Goal: Information Seeking & Learning: Learn about a topic

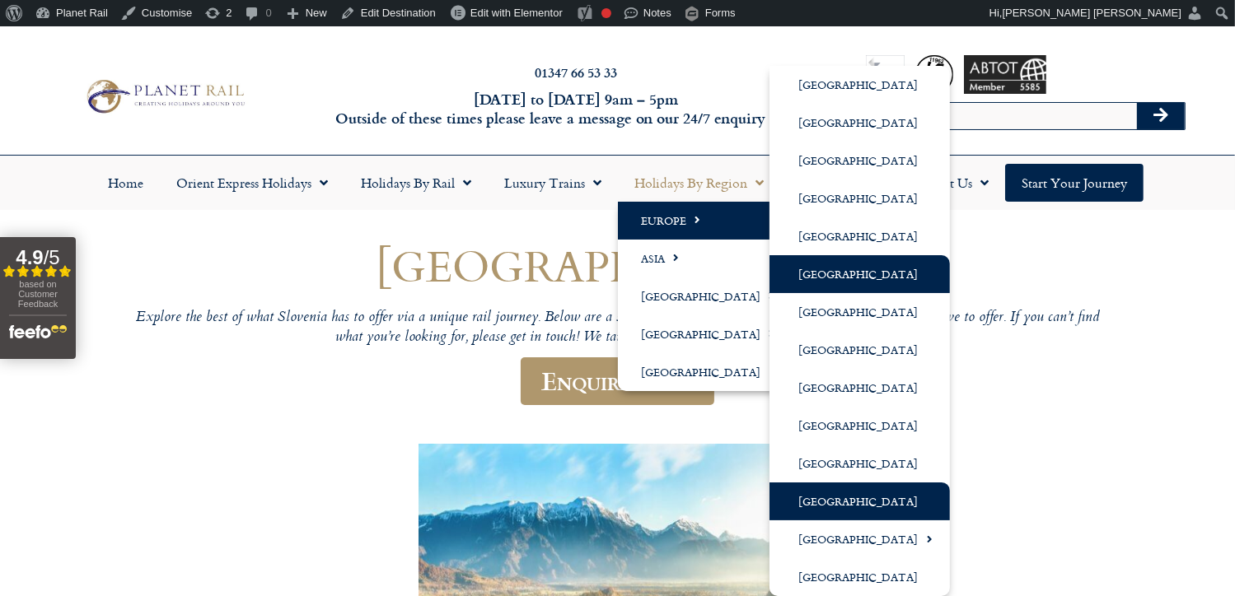
click at [850, 274] on link "[GEOGRAPHIC_DATA]" at bounding box center [860, 274] width 180 height 38
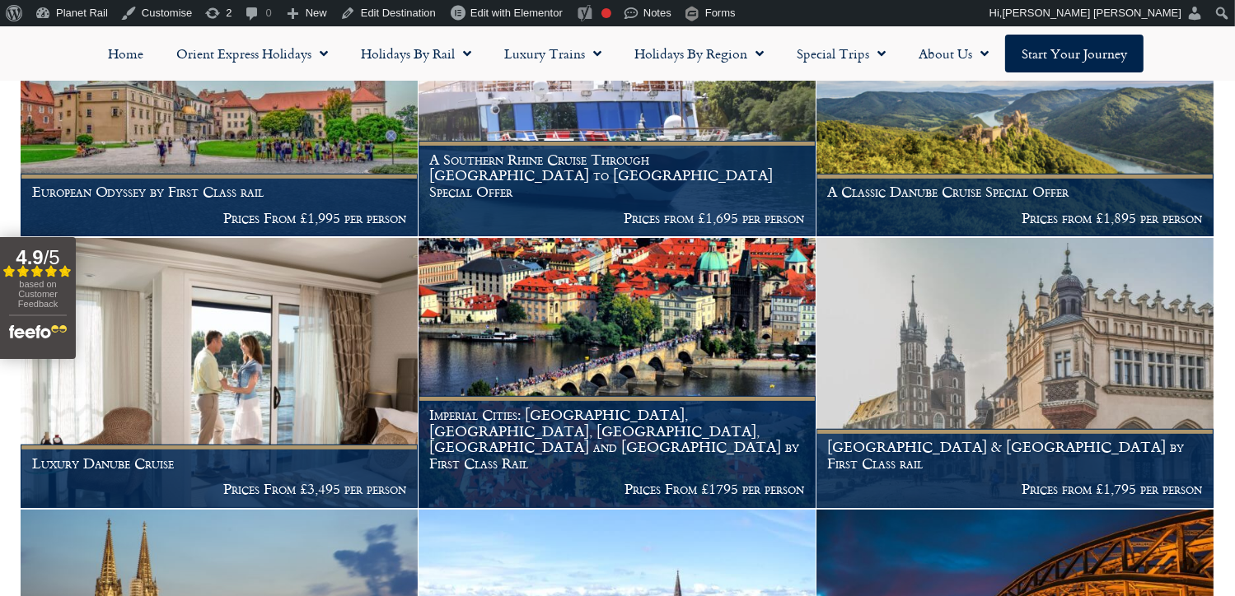
scroll to position [475, 0]
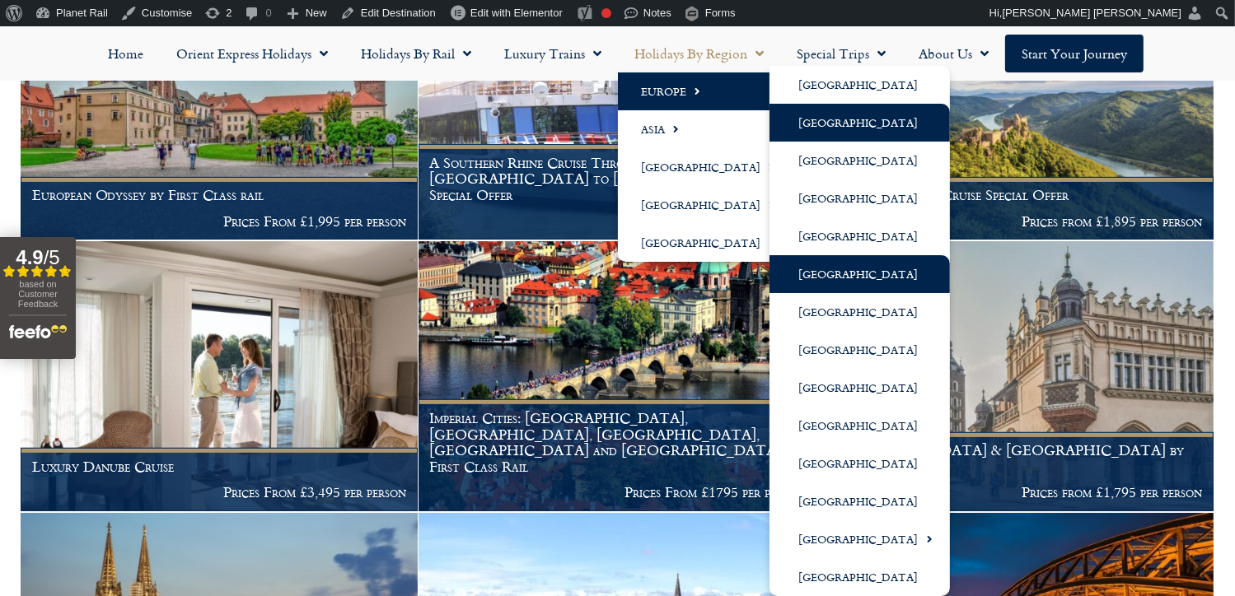
click at [827, 128] on link "[GEOGRAPHIC_DATA]" at bounding box center [860, 123] width 180 height 38
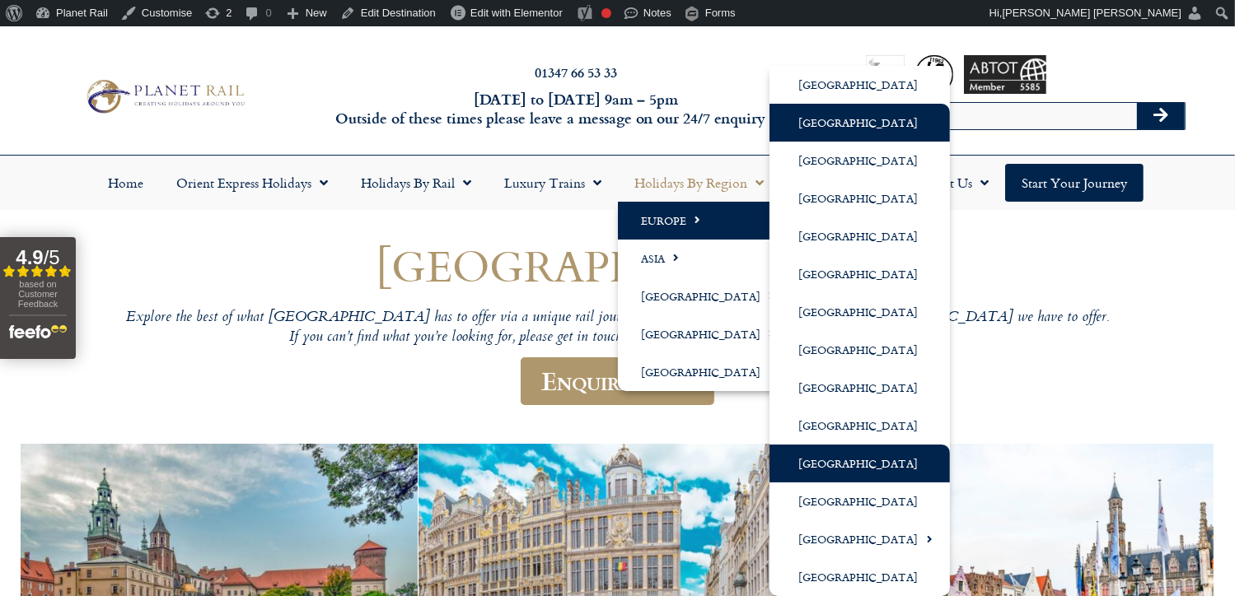
click at [821, 472] on link "[GEOGRAPHIC_DATA]" at bounding box center [860, 464] width 180 height 38
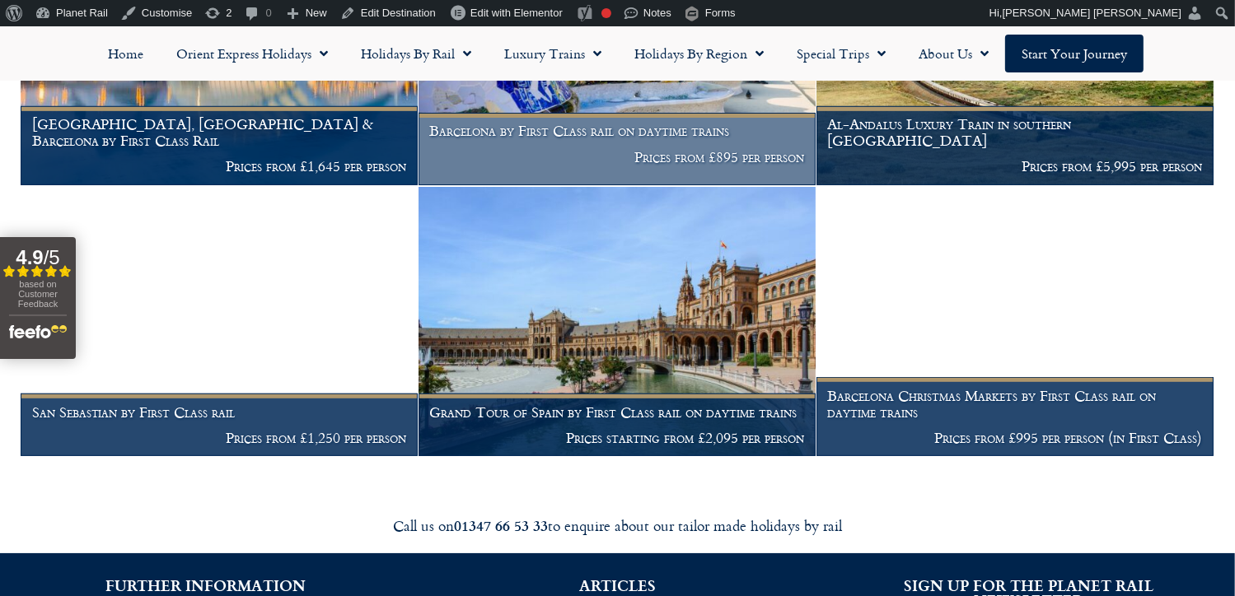
scroll to position [732, 0]
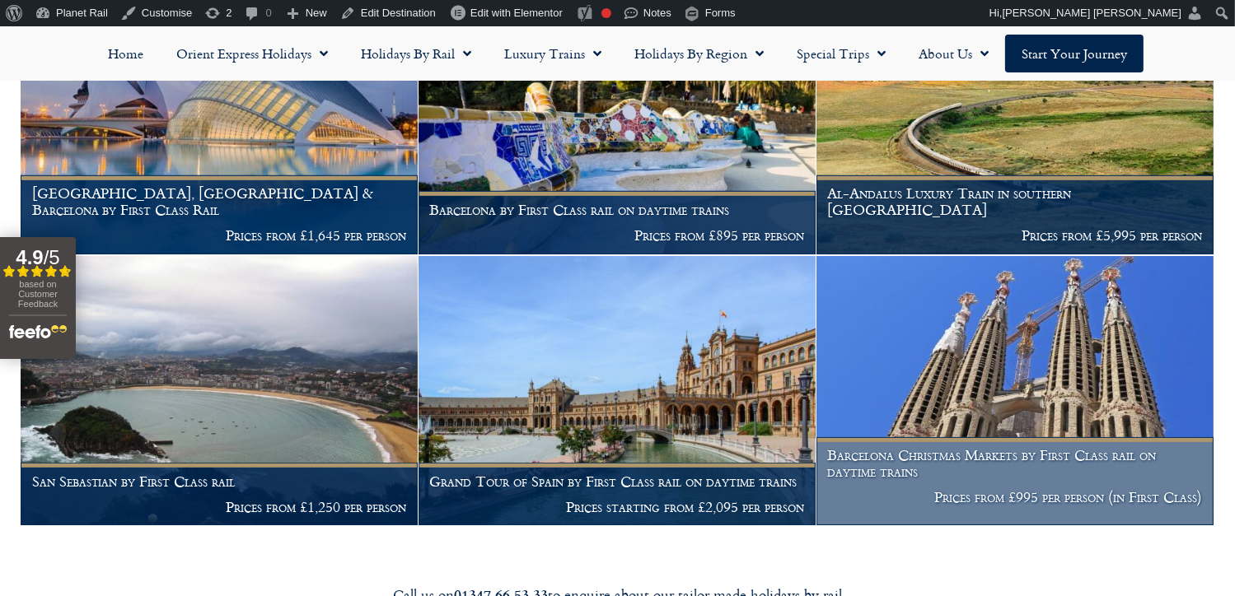
click at [1017, 391] on img at bounding box center [1014, 391] width 397 height 270
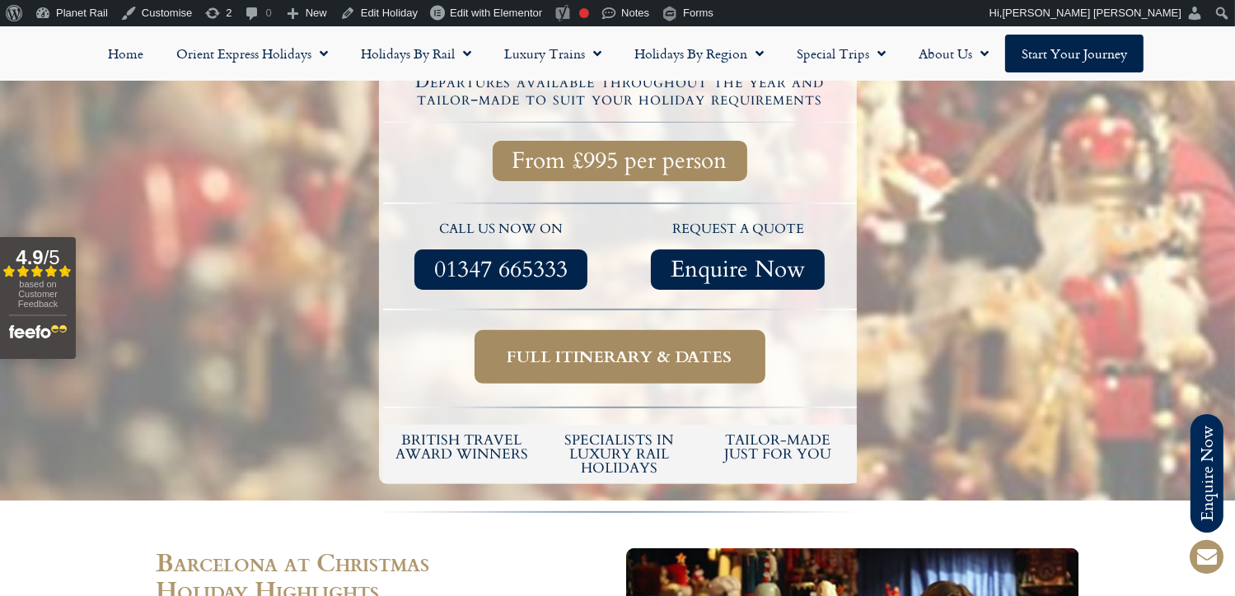
scroll to position [490, 0]
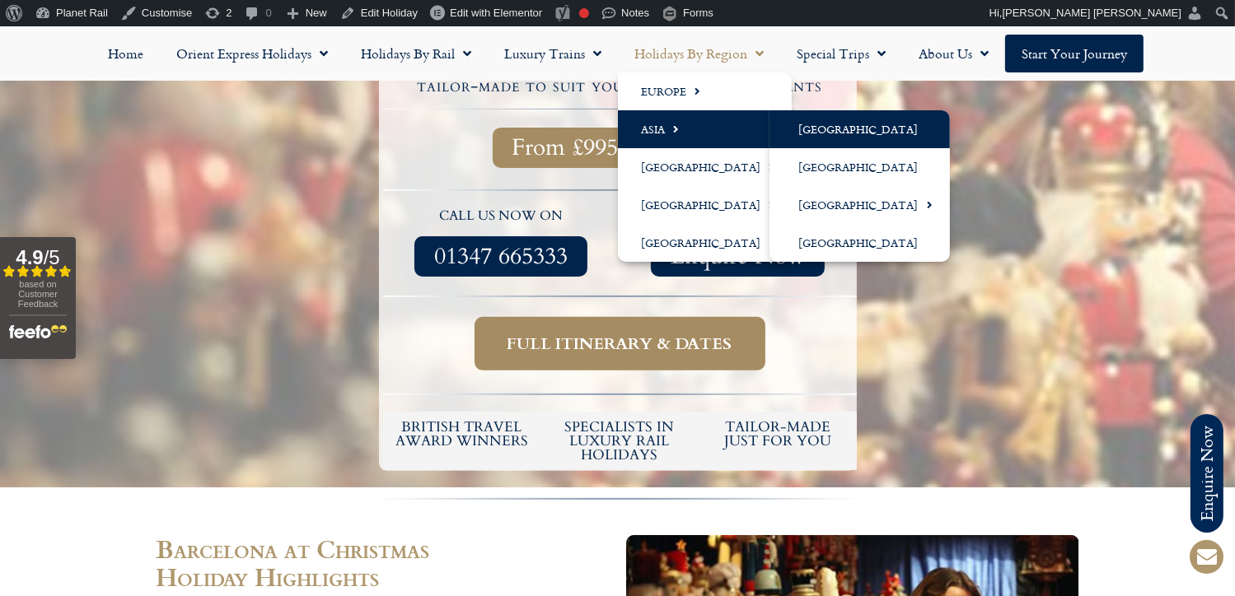
click at [849, 124] on link "[GEOGRAPHIC_DATA]" at bounding box center [860, 129] width 180 height 38
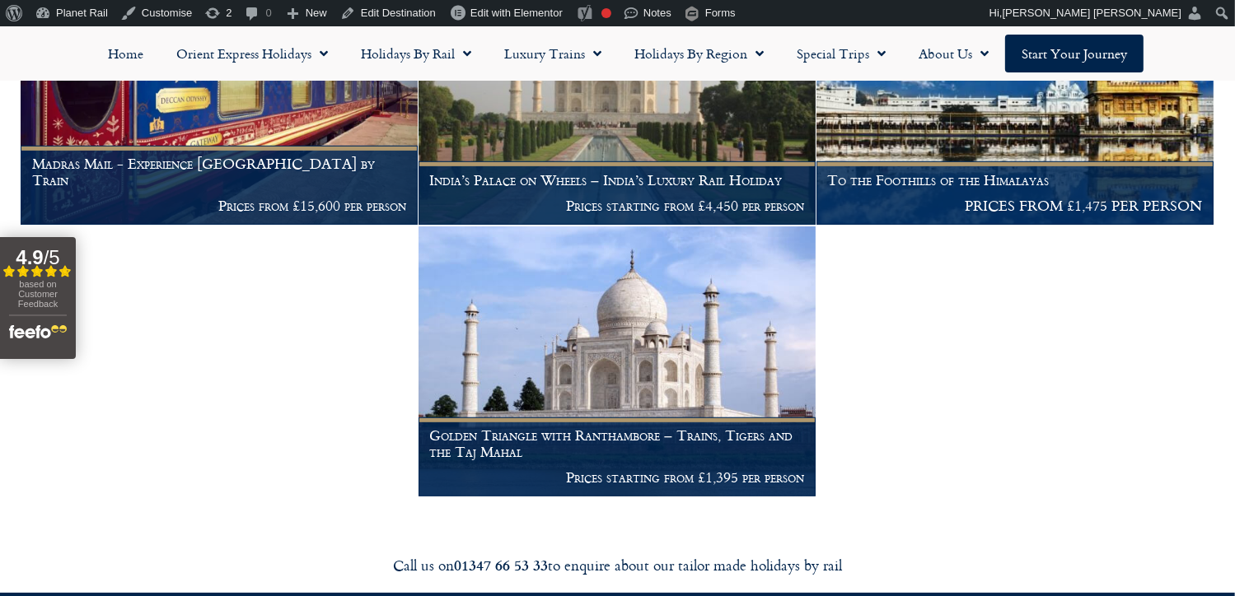
scroll to position [606, 0]
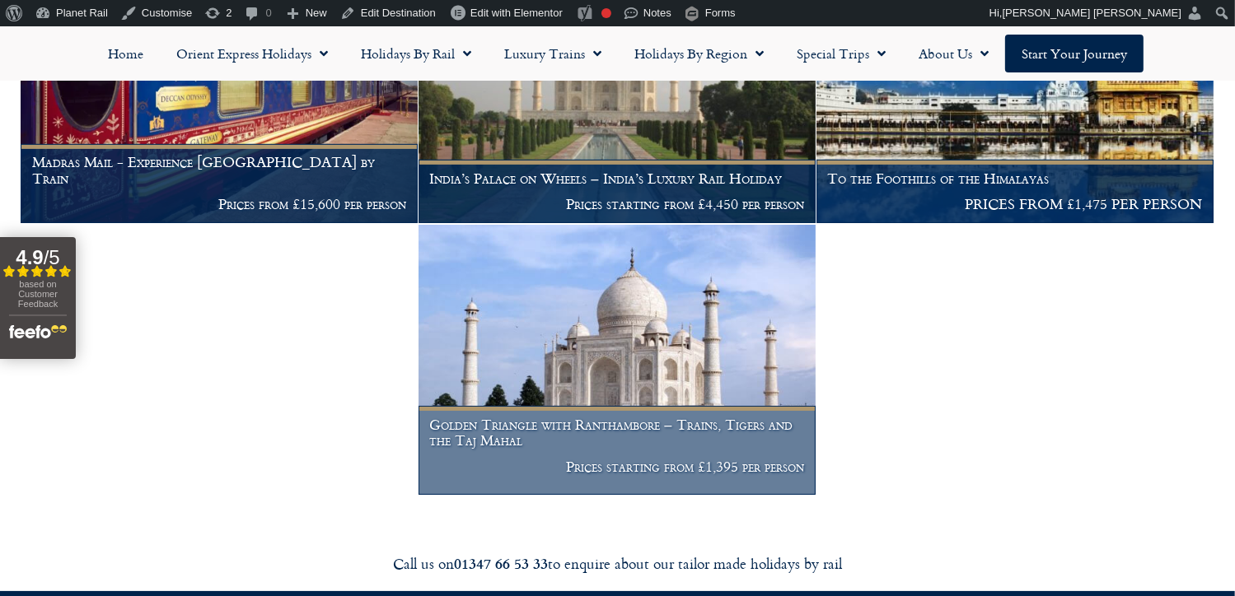
click at [651, 338] on img at bounding box center [617, 360] width 397 height 270
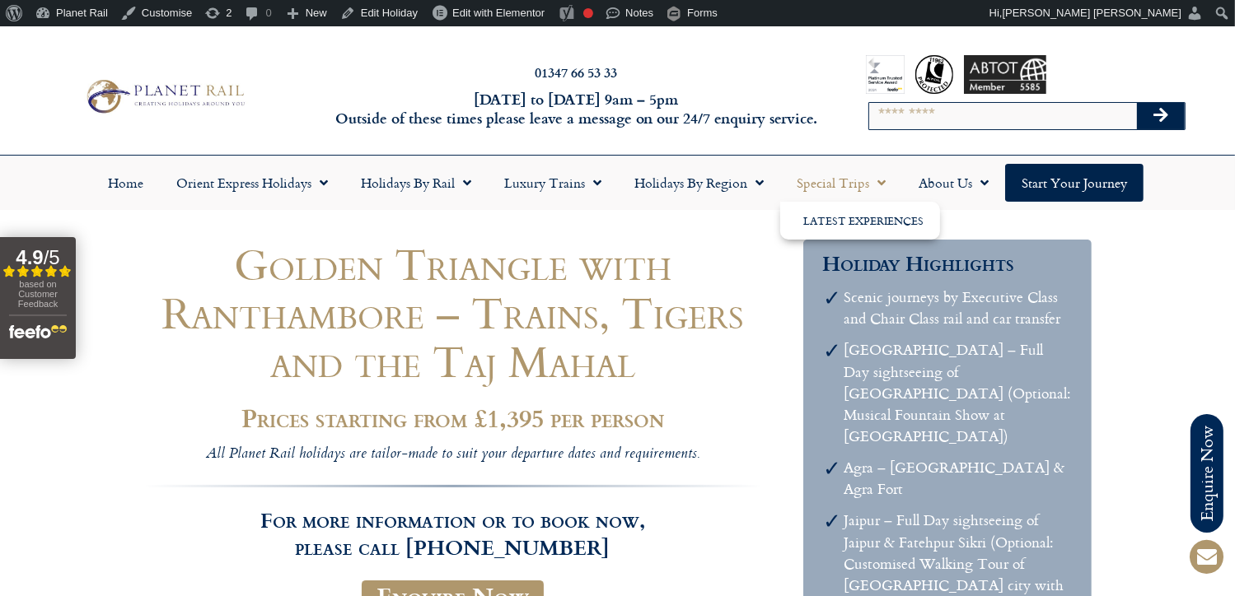
click at [847, 175] on link "Special Trips" at bounding box center [841, 183] width 122 height 38
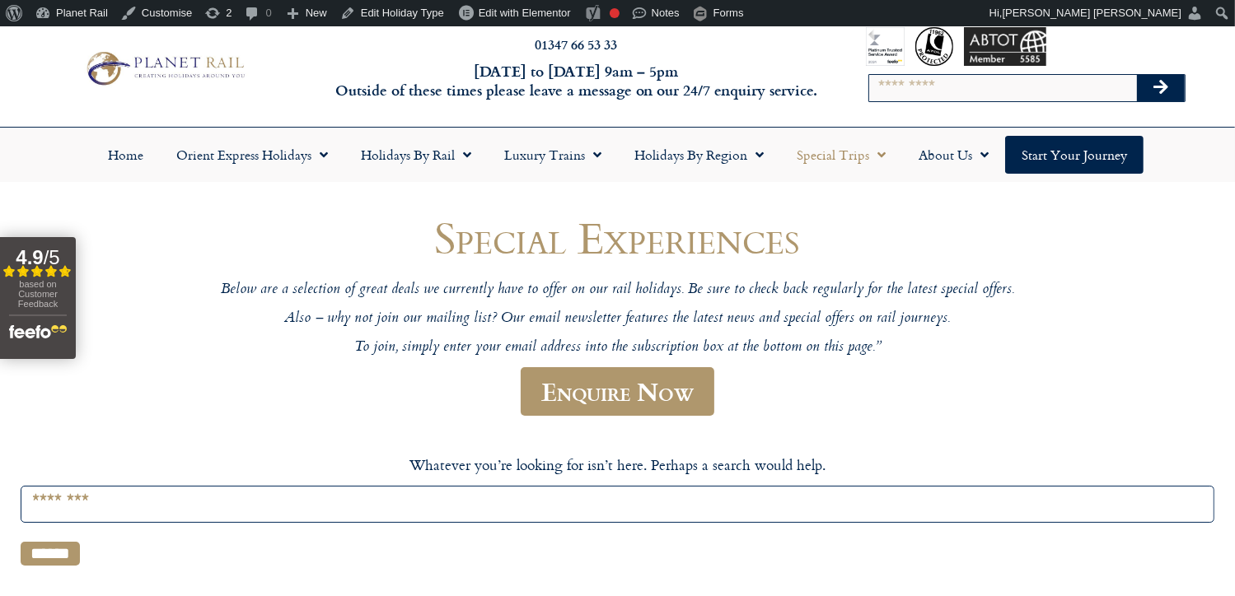
scroll to position [29, 0]
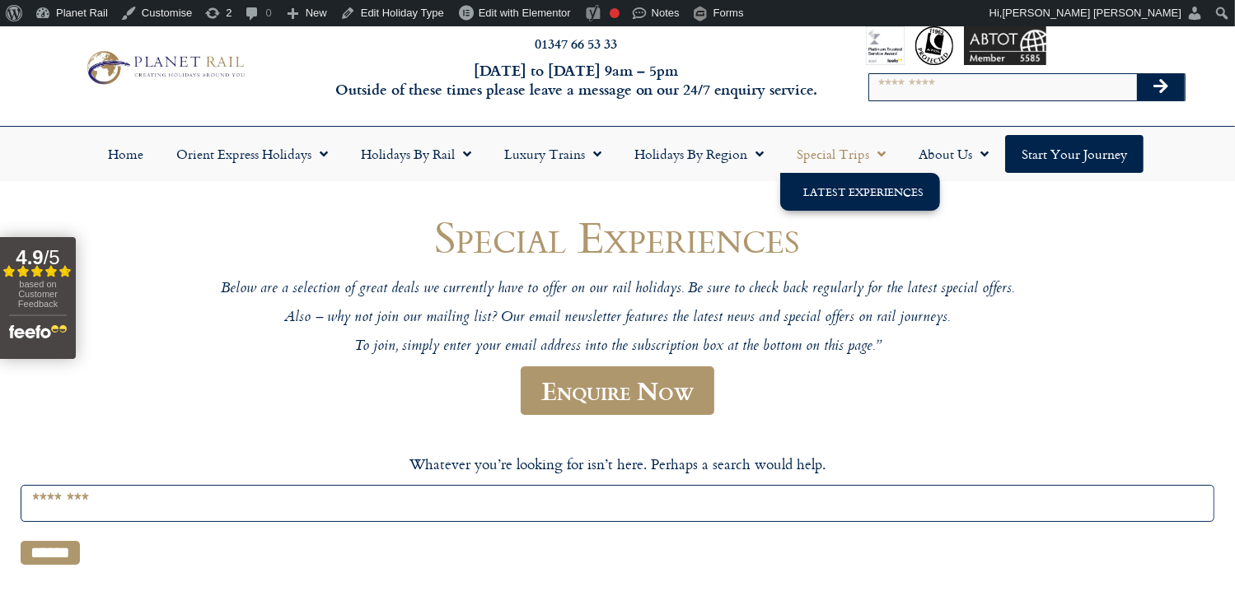
click at [855, 191] on link "Latest Experiences" at bounding box center [860, 192] width 160 height 38
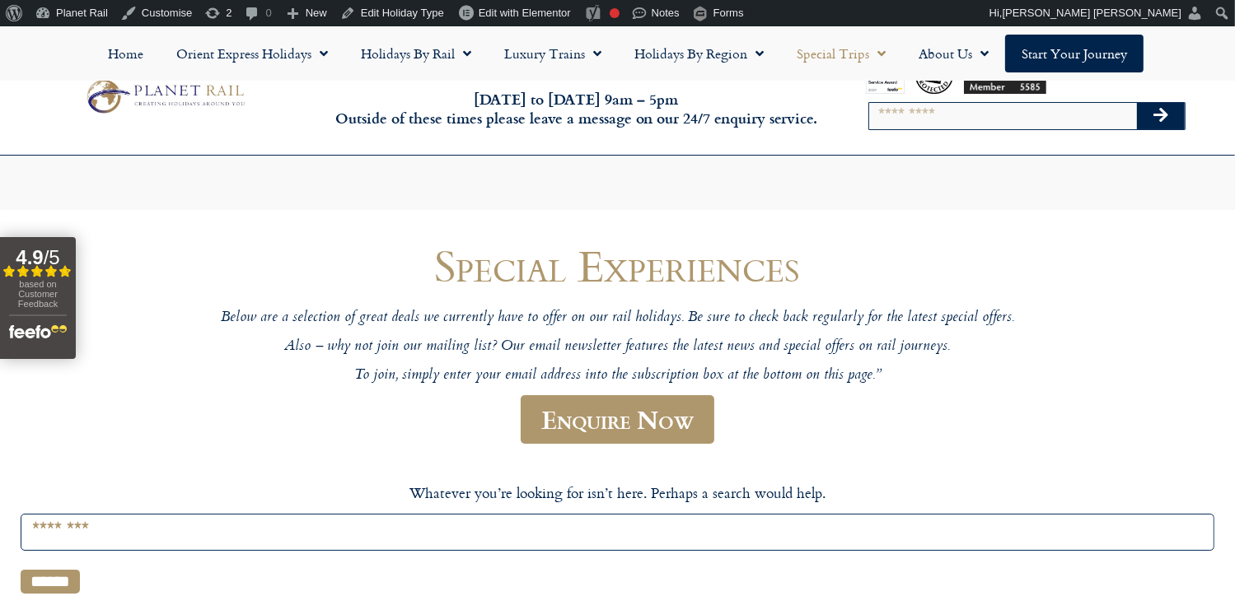
scroll to position [578, 0]
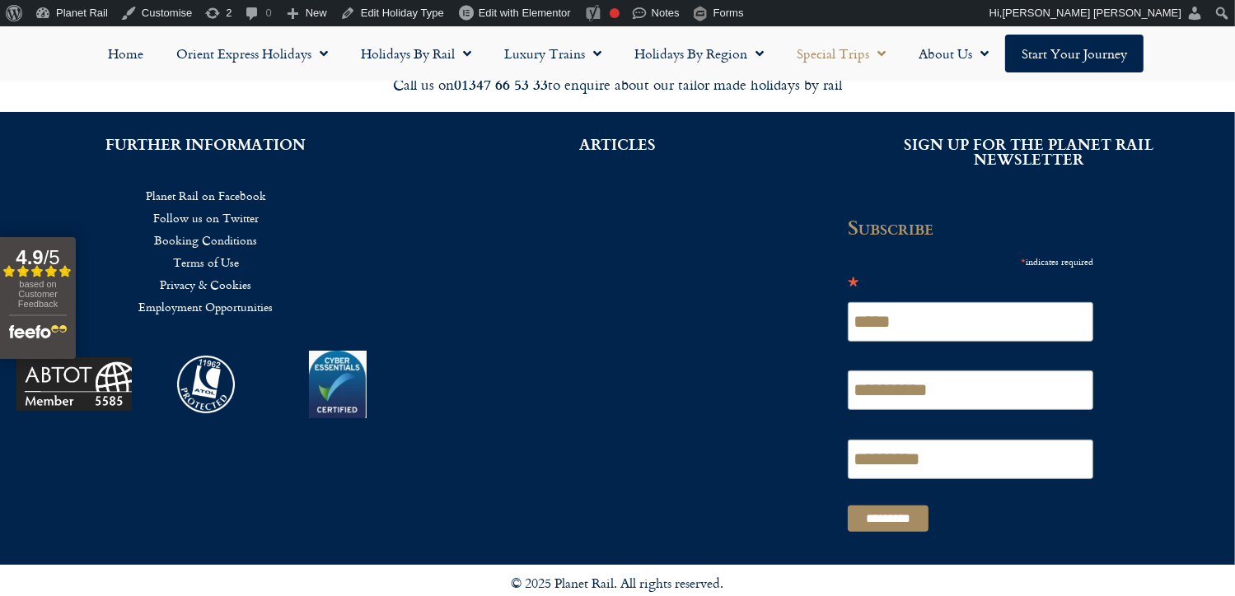
click at [211, 282] on link "Privacy & Cookies" at bounding box center [206, 285] width 363 height 22
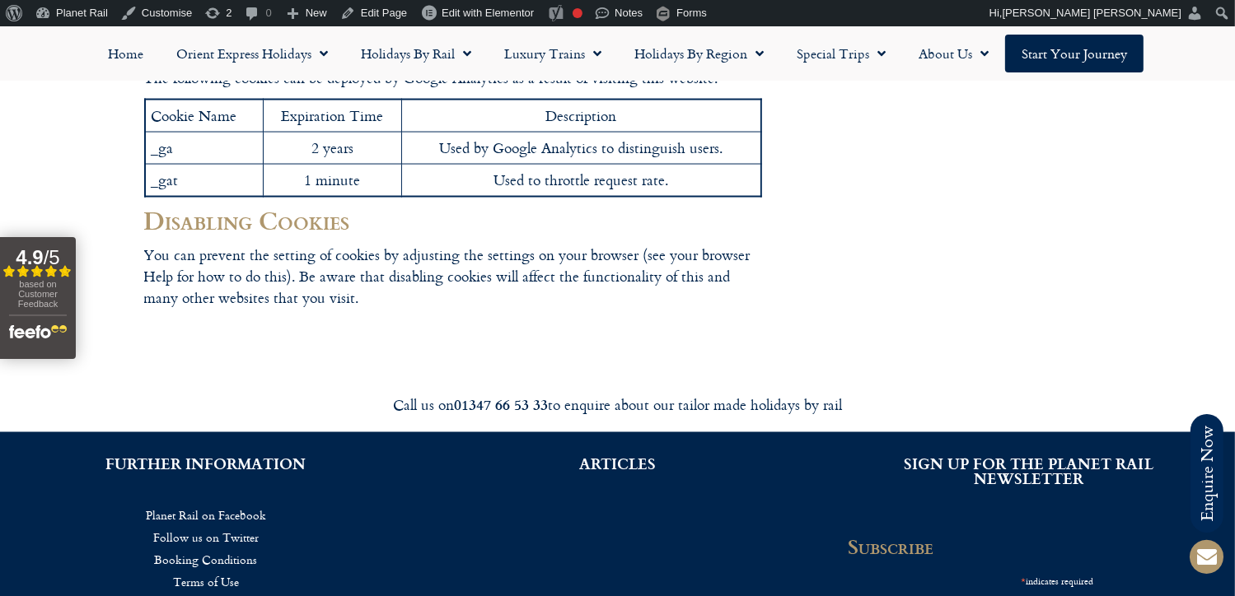
scroll to position [2663, 0]
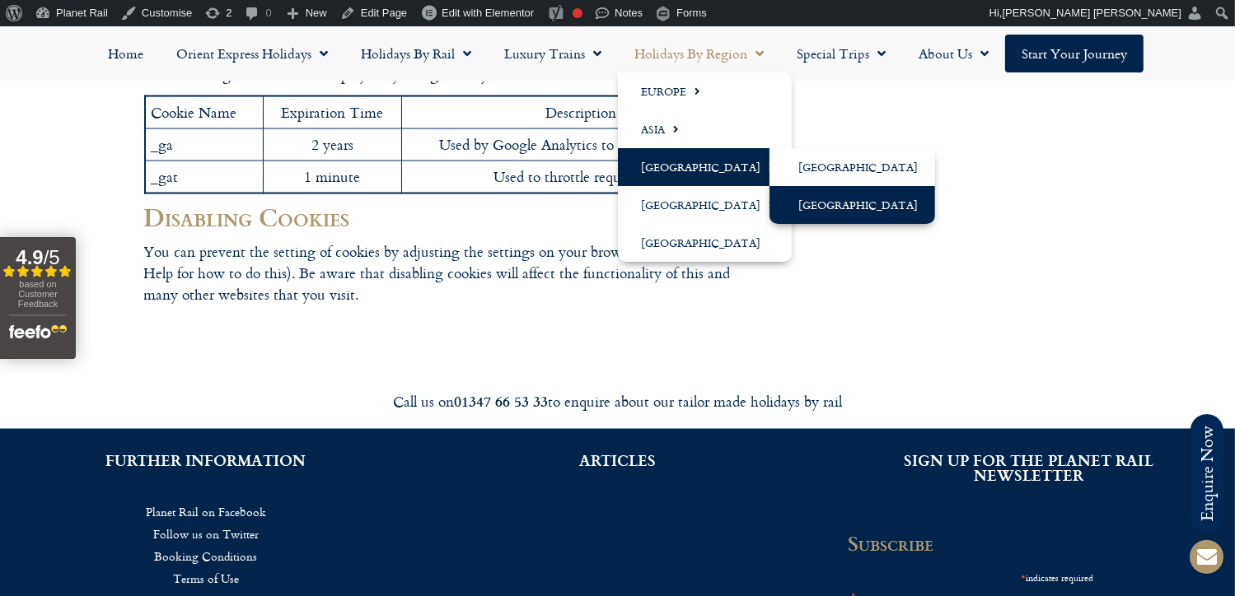
click at [830, 202] on link "[GEOGRAPHIC_DATA]" at bounding box center [853, 205] width 166 height 38
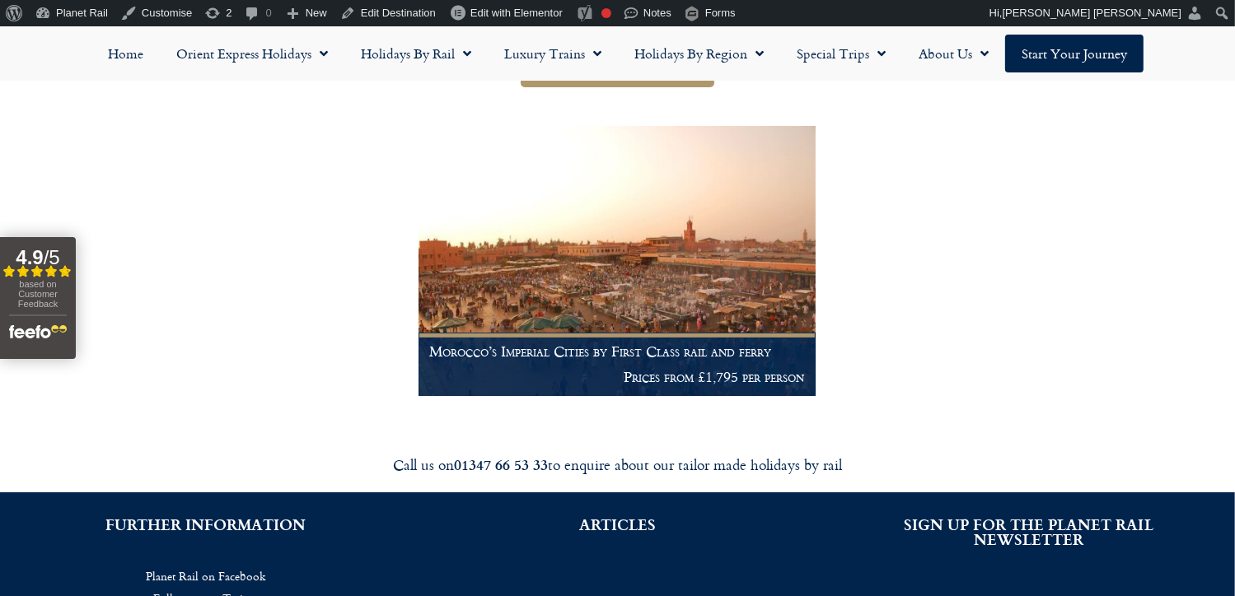
scroll to position [368, 0]
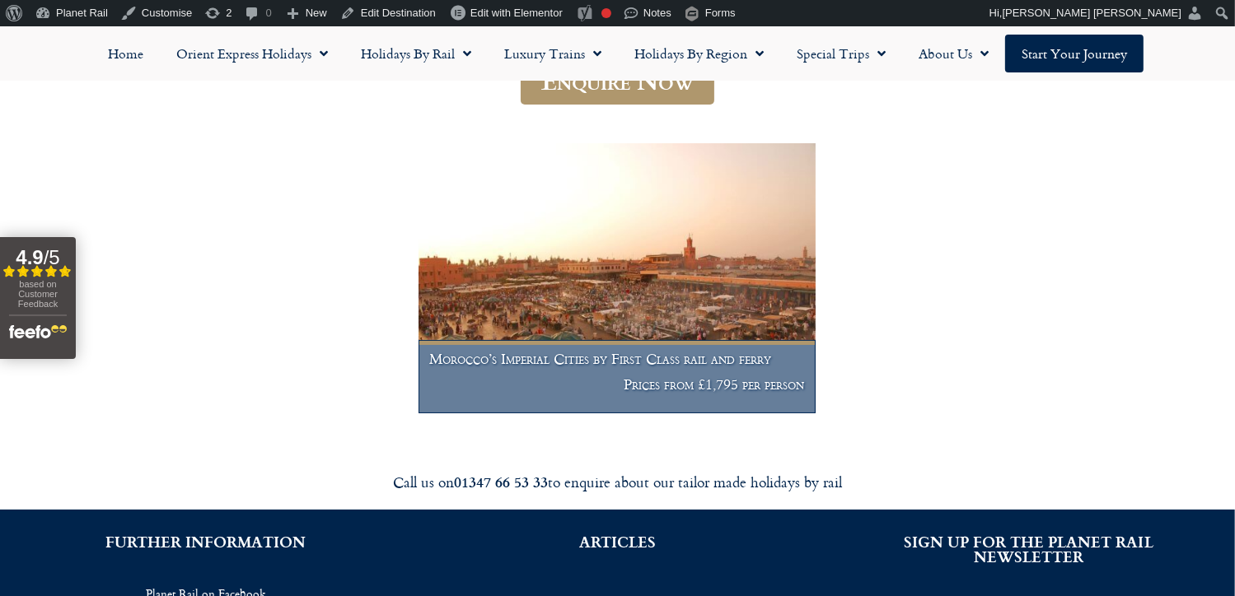
click at [652, 255] on img at bounding box center [617, 278] width 397 height 270
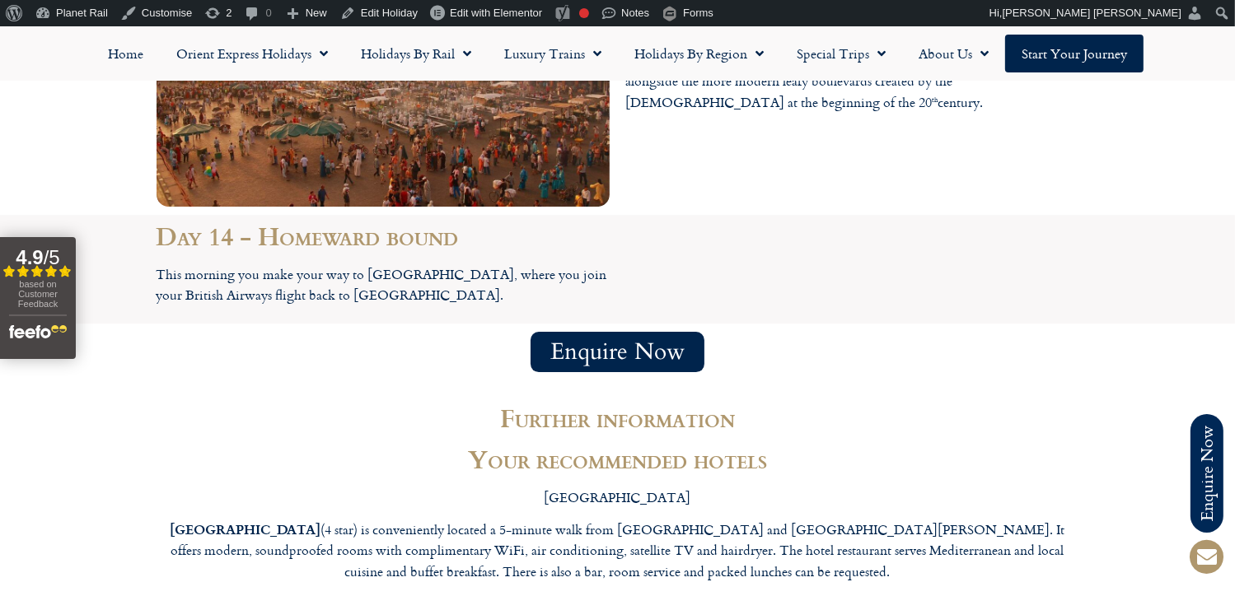
scroll to position [5133, 0]
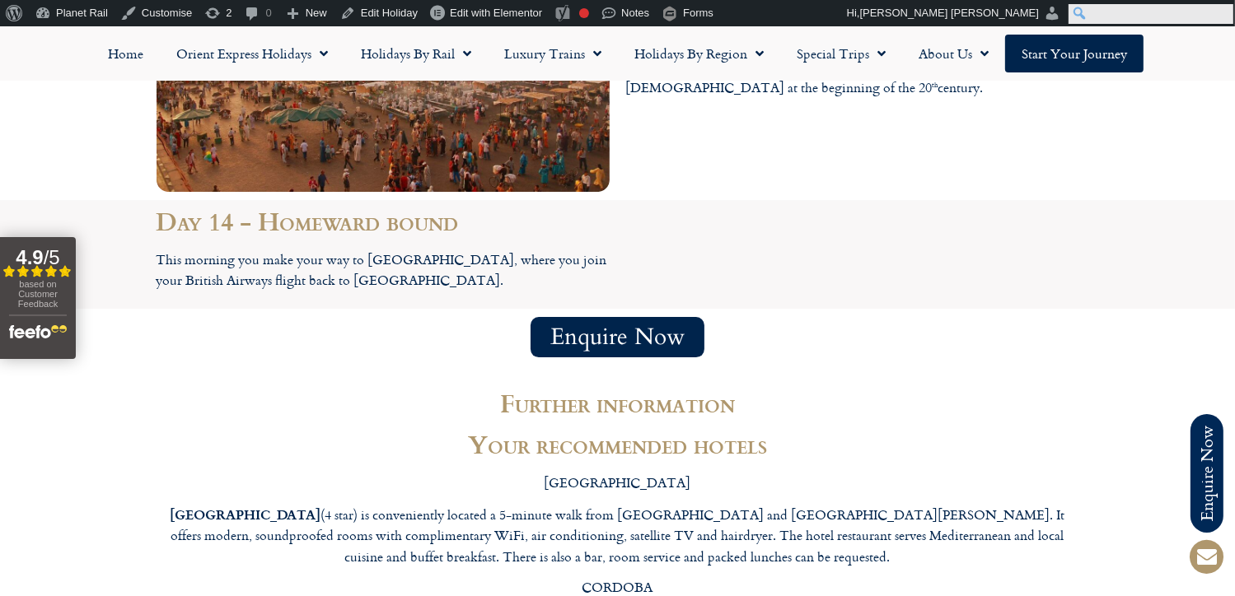
click at [1220, 14] on input "Search" at bounding box center [1151, 14] width 165 height 20
type input "**********"
click input "******" at bounding box center [0, 0] width 0 height 0
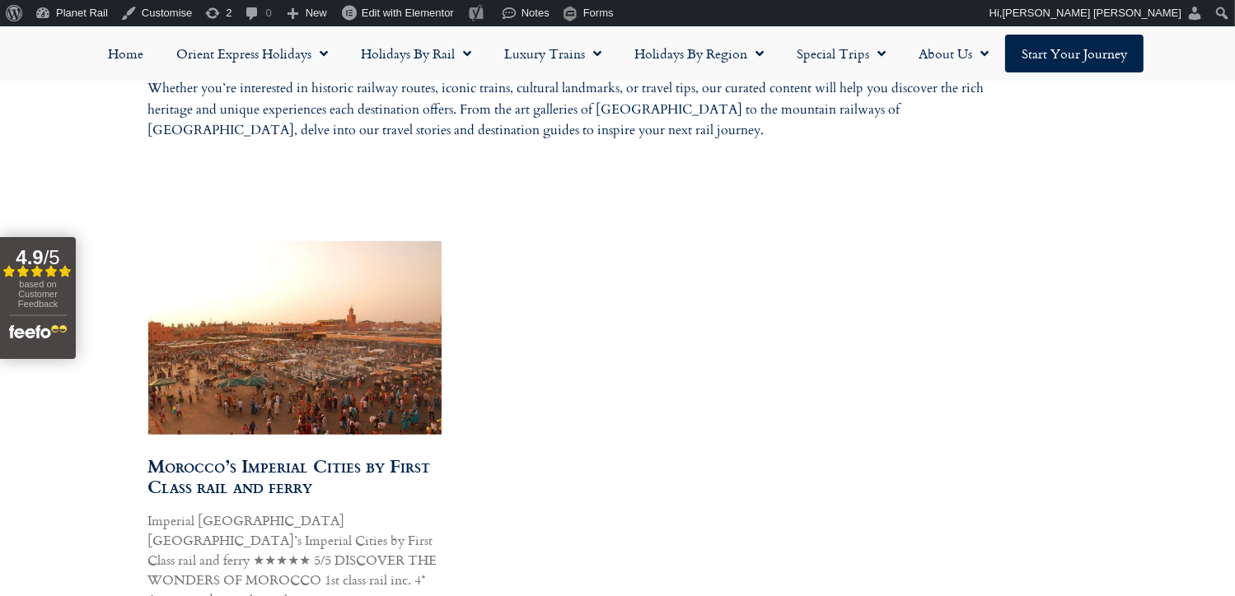
scroll to position [1040, 0]
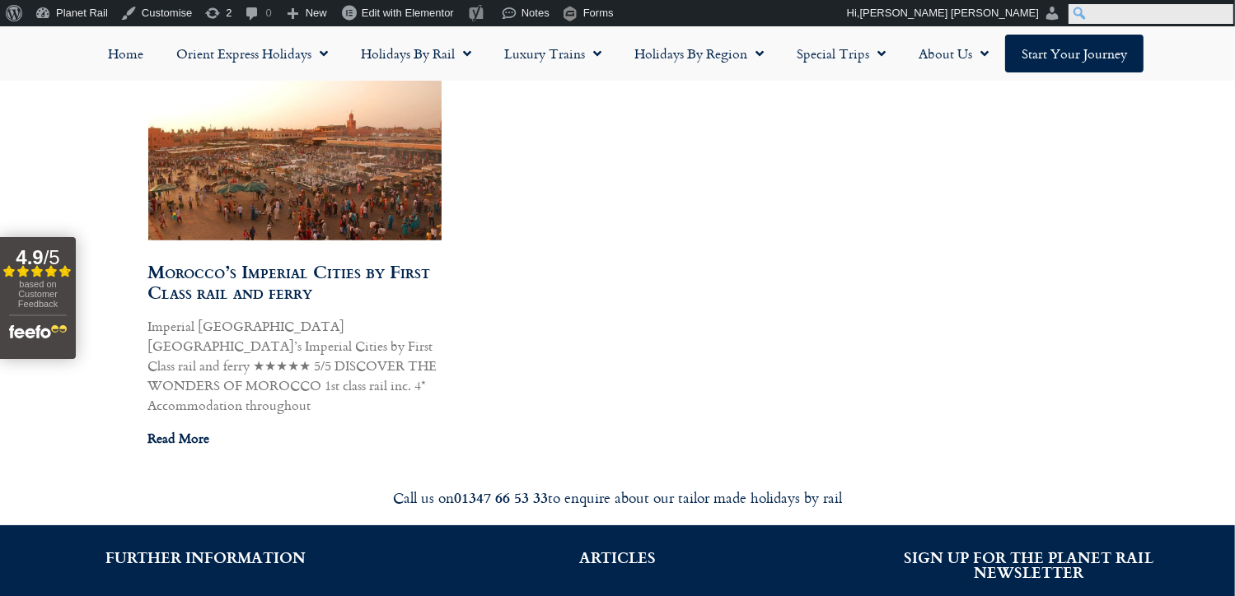
click at [1225, 8] on input "Search" at bounding box center [1151, 14] width 165 height 20
type input "**********"
click input "******" at bounding box center [0, 0] width 0 height 0
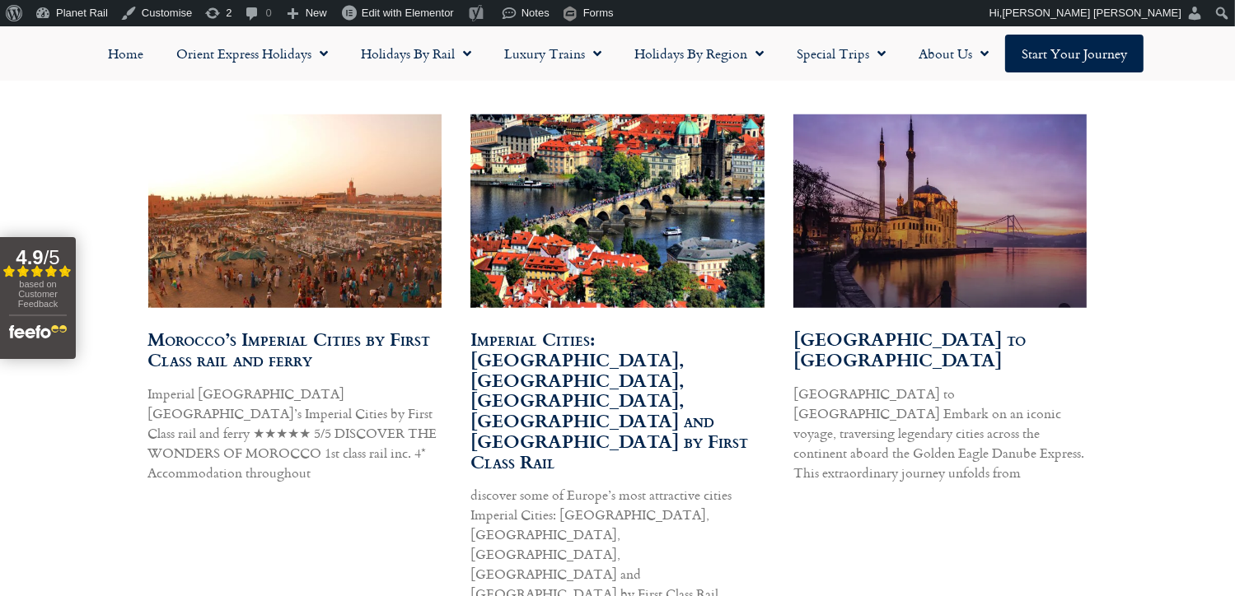
scroll to position [974, 0]
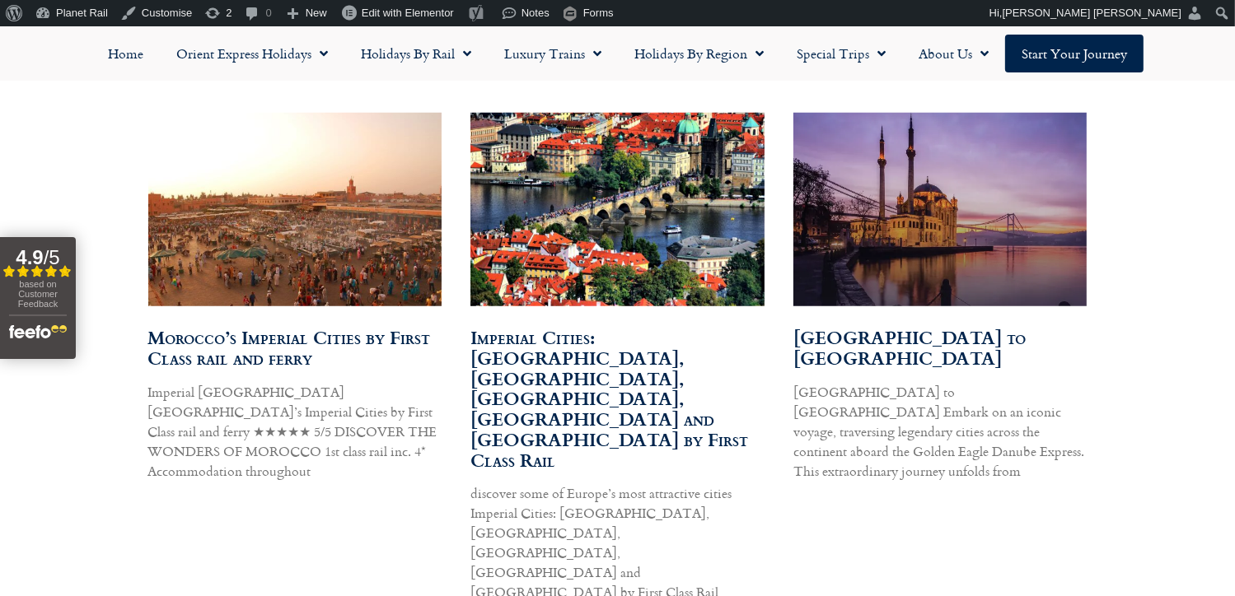
click at [616, 230] on img at bounding box center [617, 209] width 297 height 199
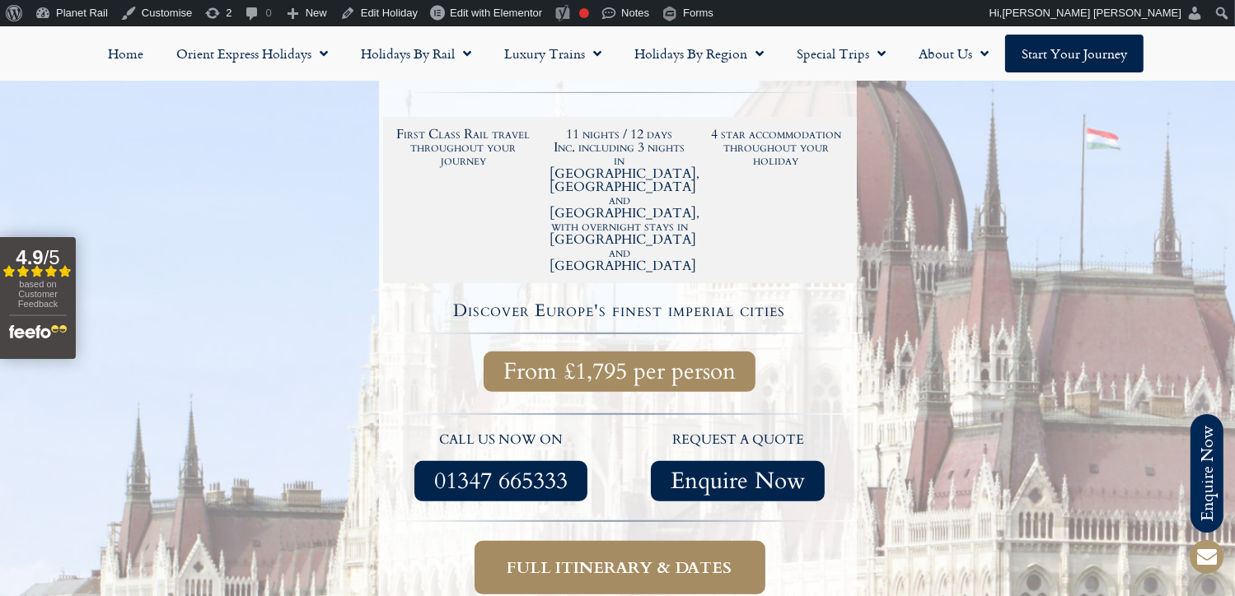
scroll to position [566, 0]
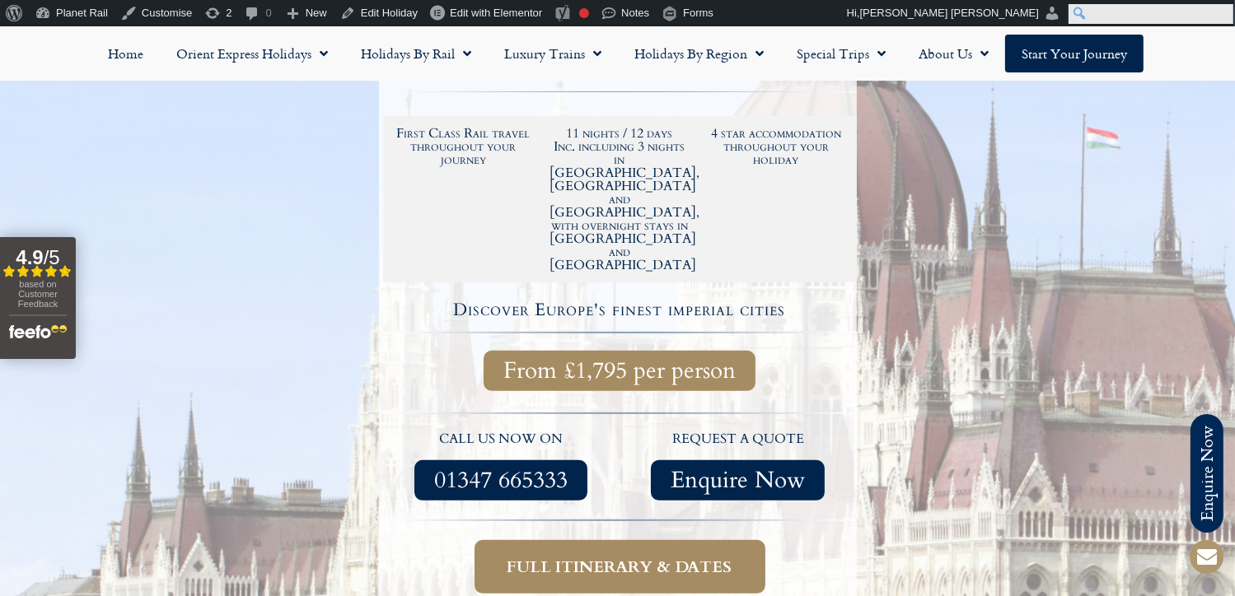
click at [1221, 16] on input "Search" at bounding box center [1151, 14] width 165 height 20
type input "**********"
click input "******" at bounding box center [0, 0] width 0 height 0
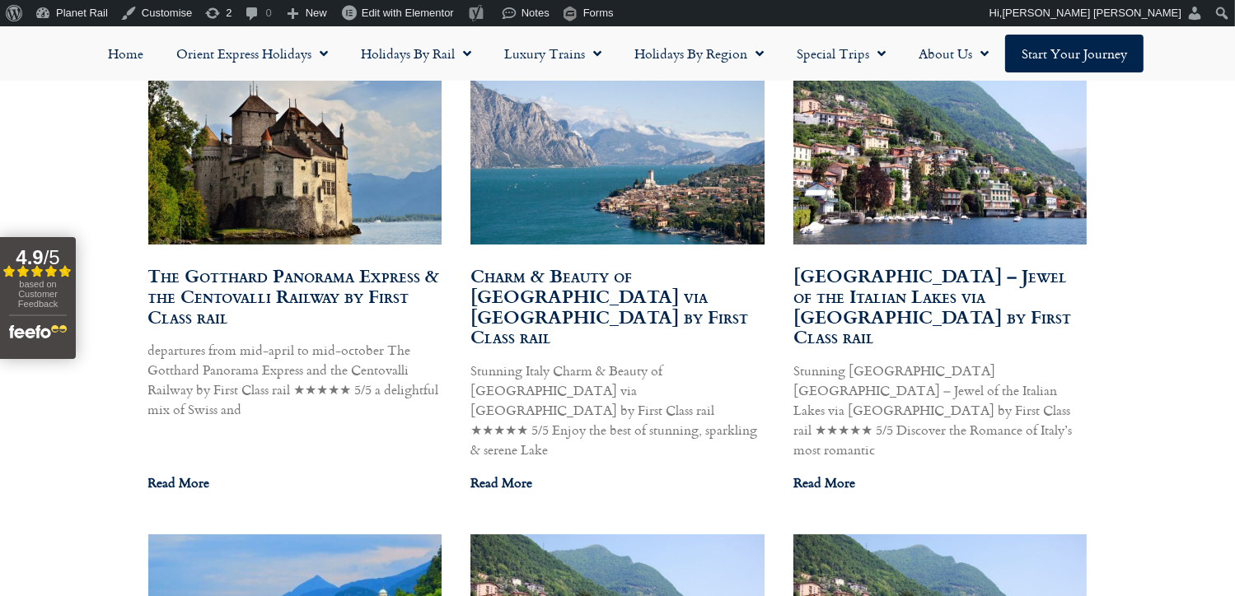
scroll to position [1036, 0]
click at [292, 185] on img at bounding box center [294, 147] width 302 height 196
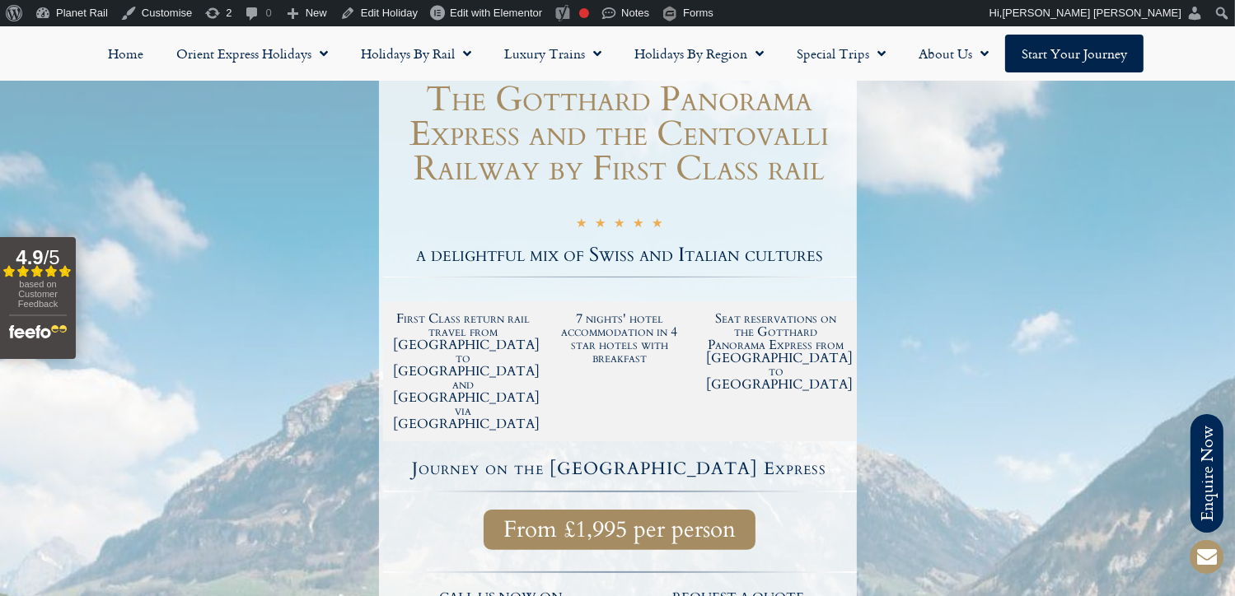
scroll to position [181, 0]
